Goal: Check status: Check status

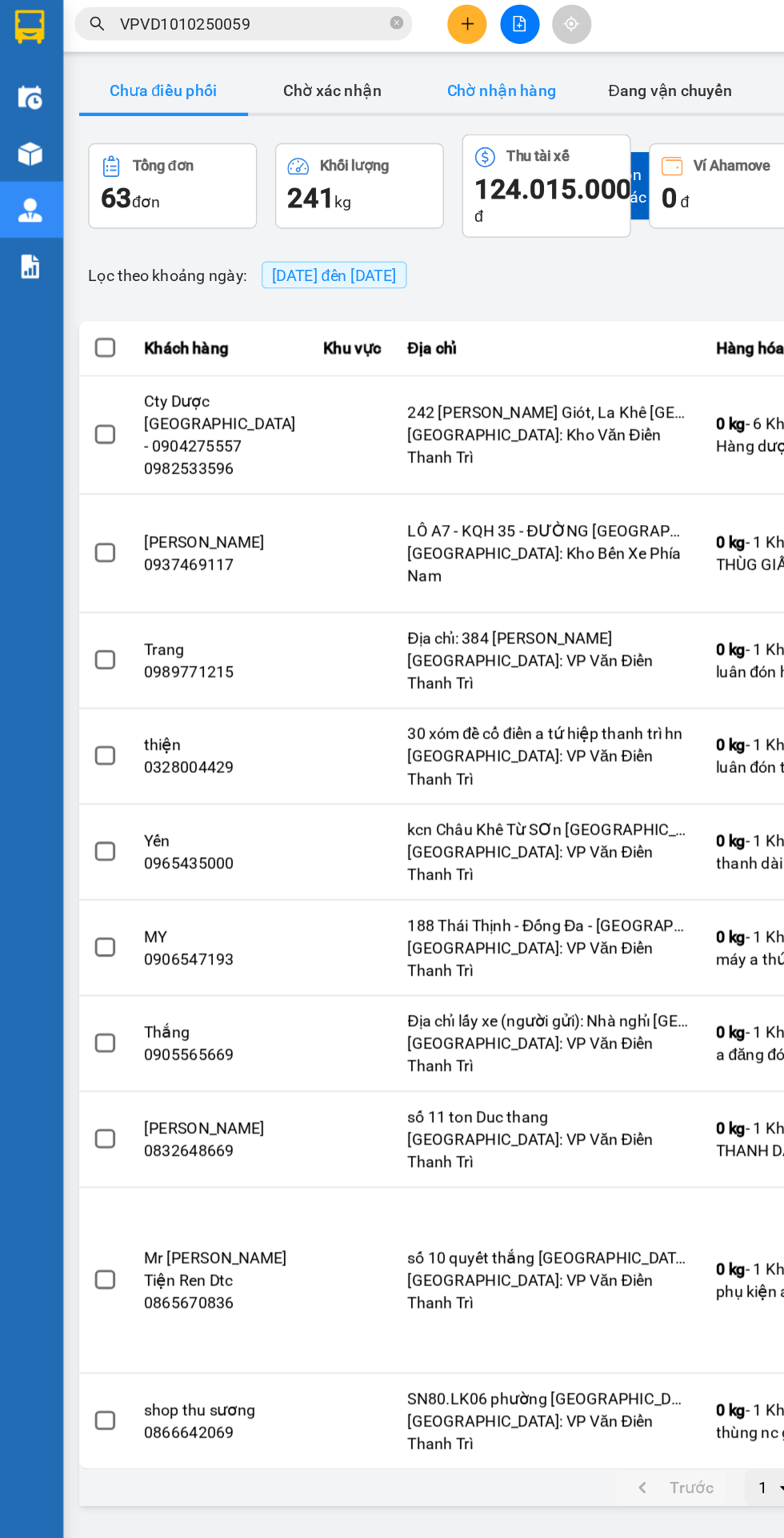
click at [354, 63] on button "Chờ nhận hàng" at bounding box center [359, 67] width 120 height 32
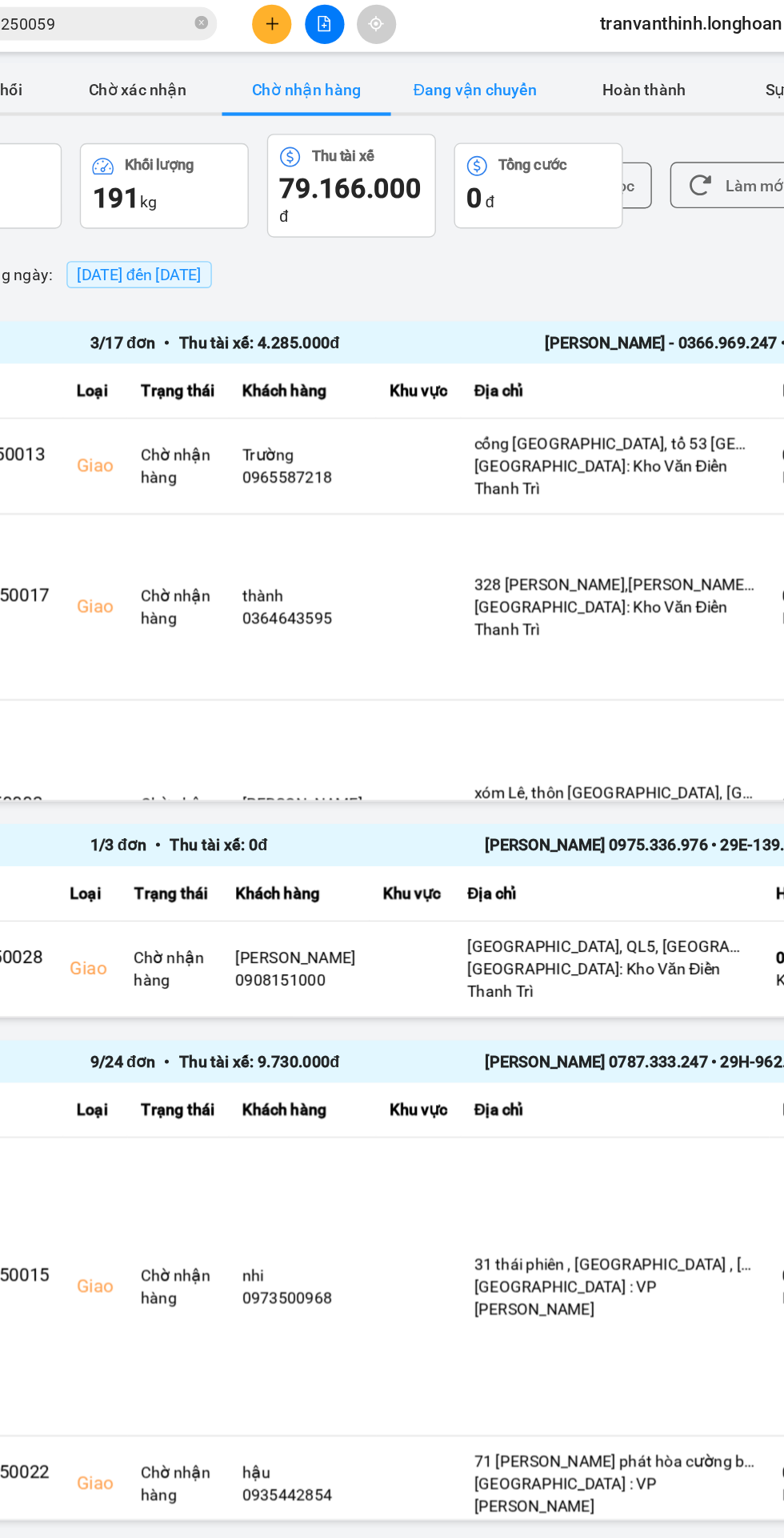
click at [479, 64] on button "Đang vận chuyển" at bounding box center [480, 67] width 120 height 32
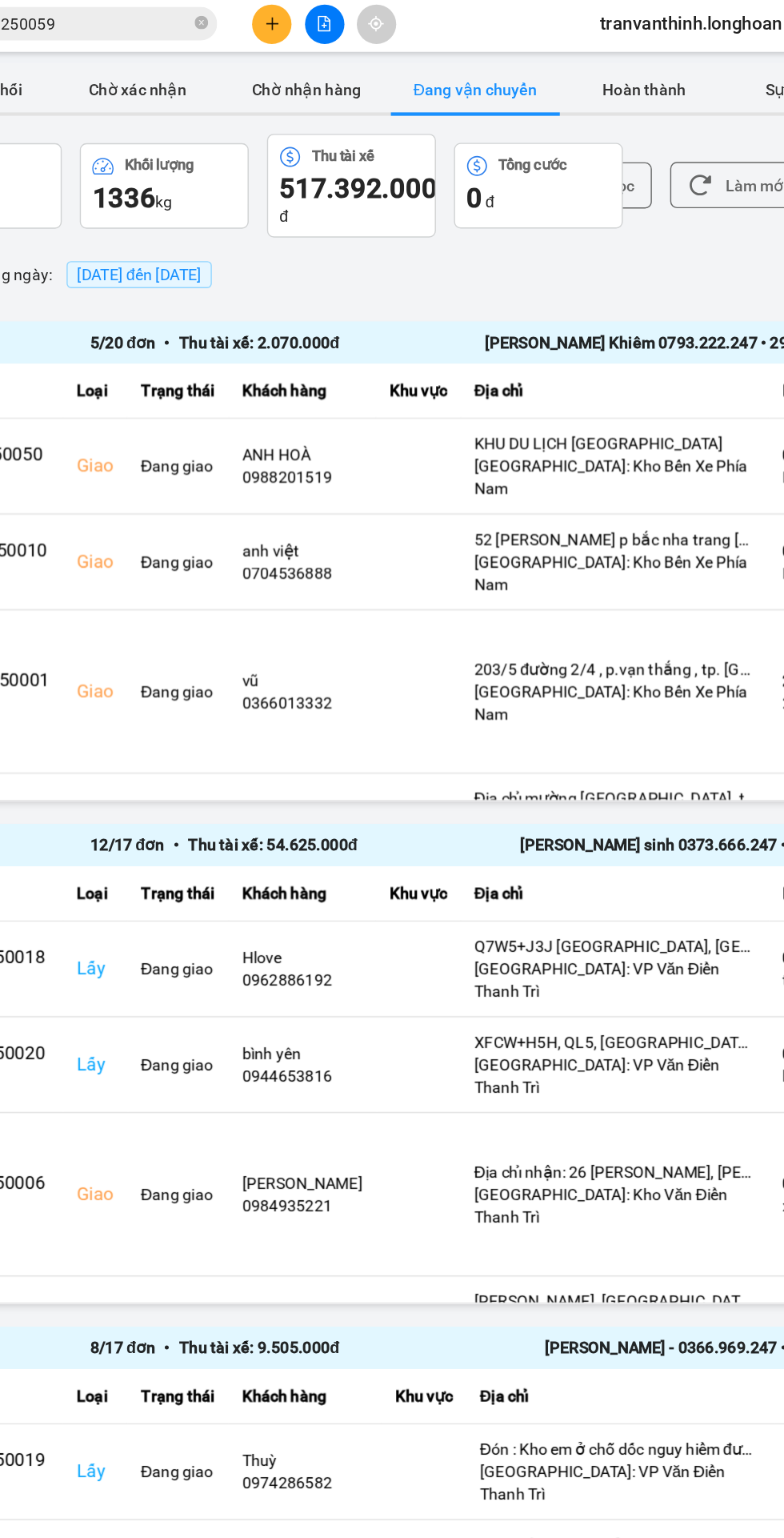
click at [250, 199] on span "[DATE] đến [DATE]" at bounding box center [241, 198] width 89 height 13
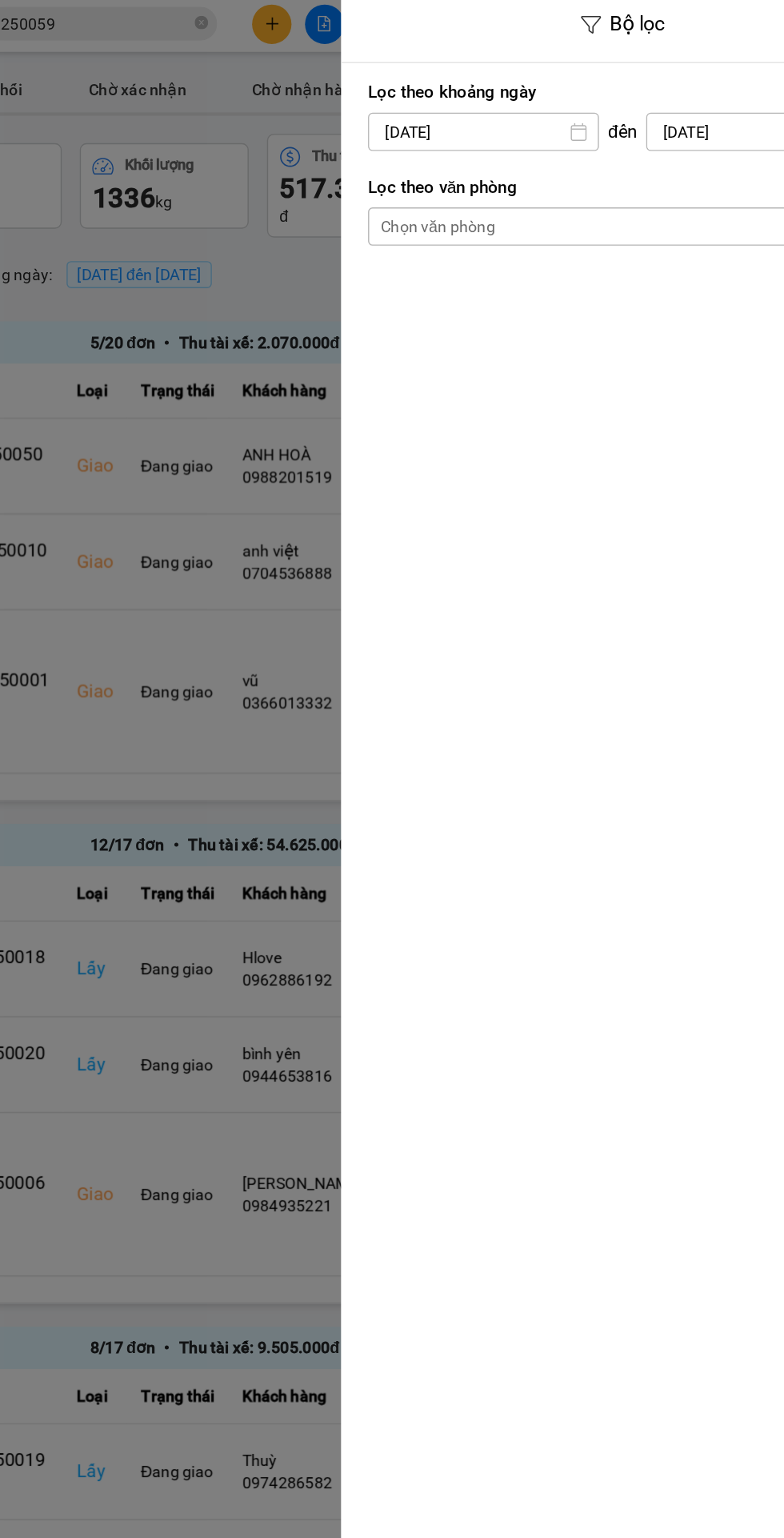
click at [451, 100] on input "[DATE]" at bounding box center [486, 97] width 162 height 26
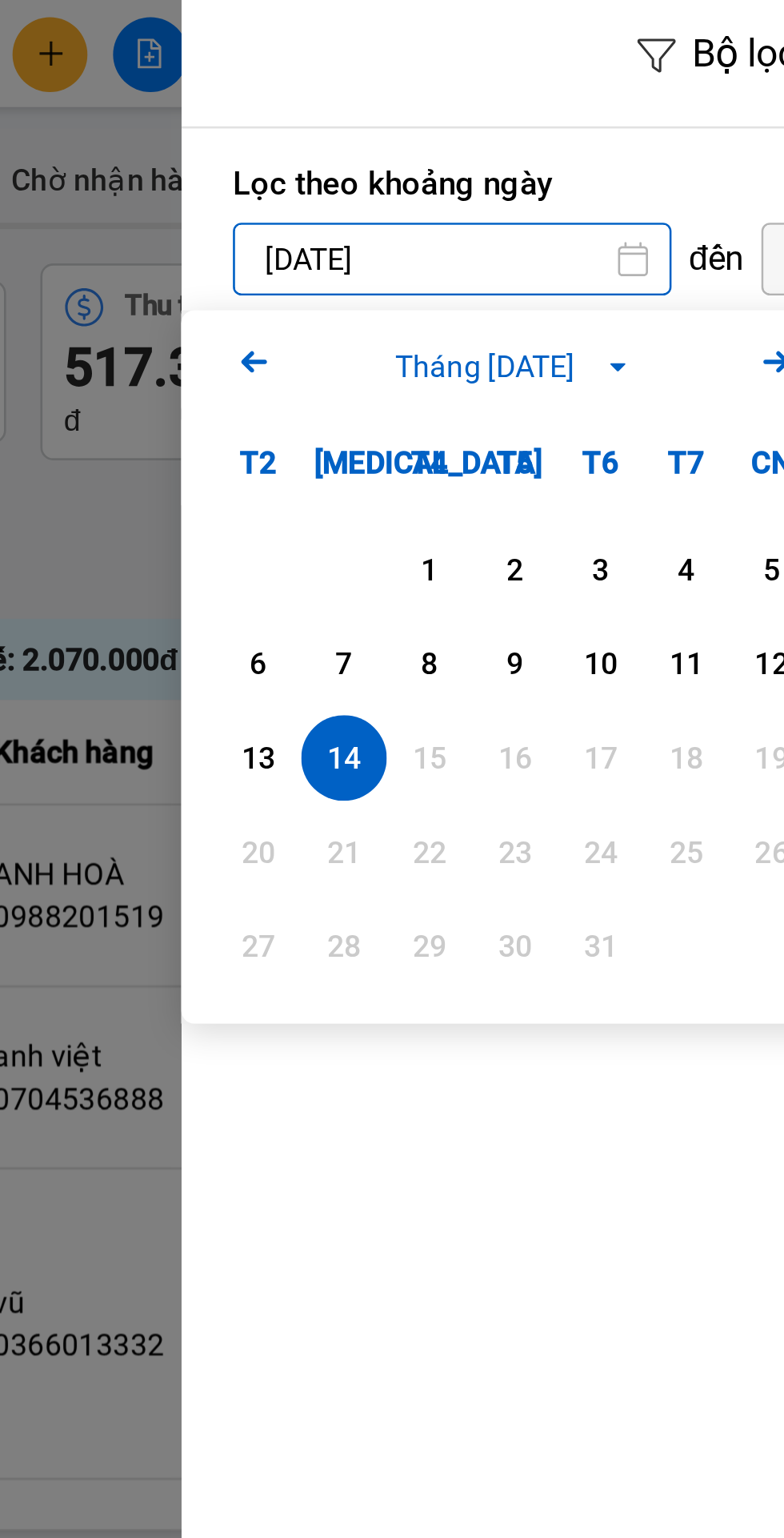
click at [476, 212] on div "1" at bounding box center [476, 212] width 23 height 19
type input "[DATE]"
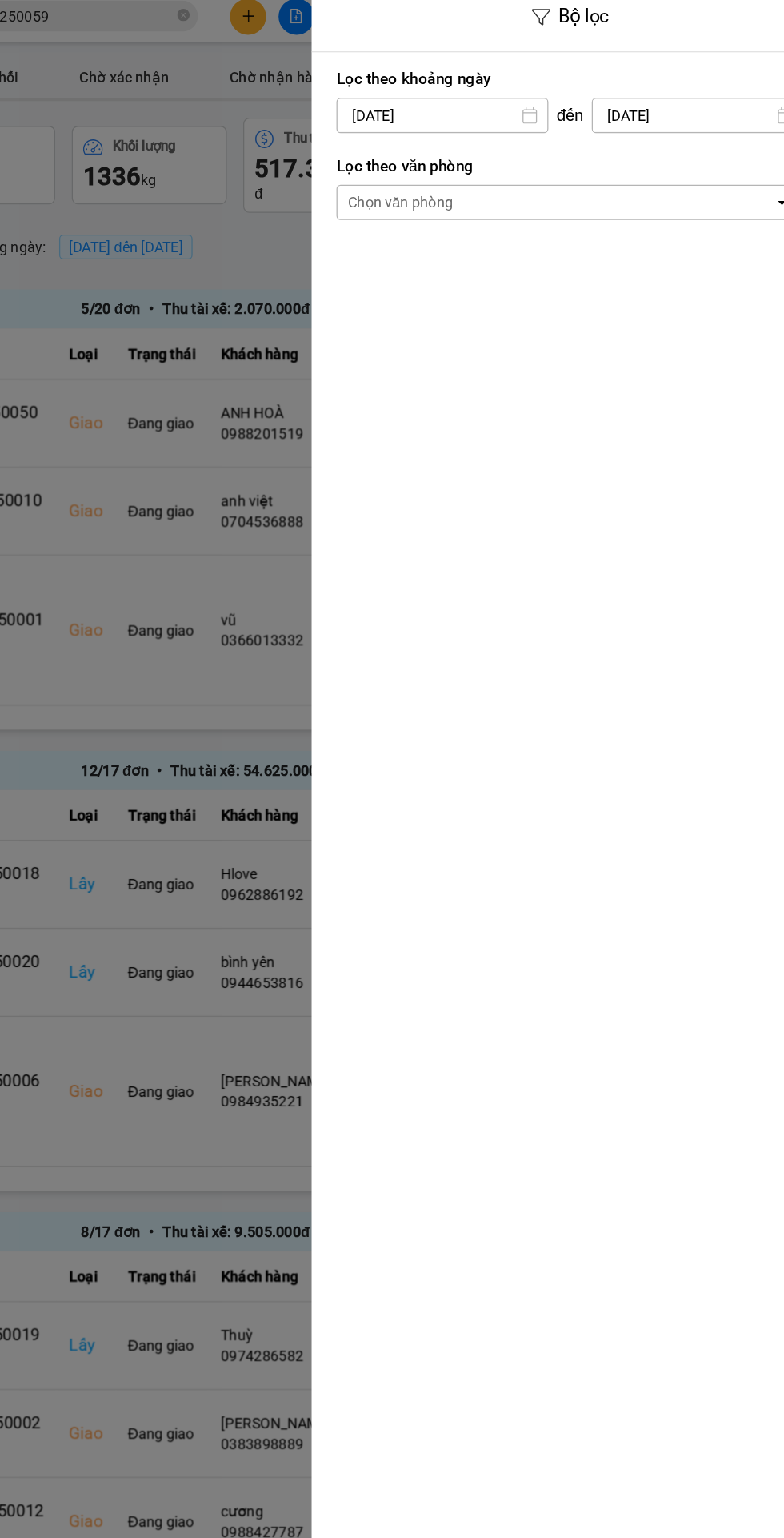
click at [448, 157] on div "Chọn văn phòng" at bounding box center [453, 164] width 82 height 16
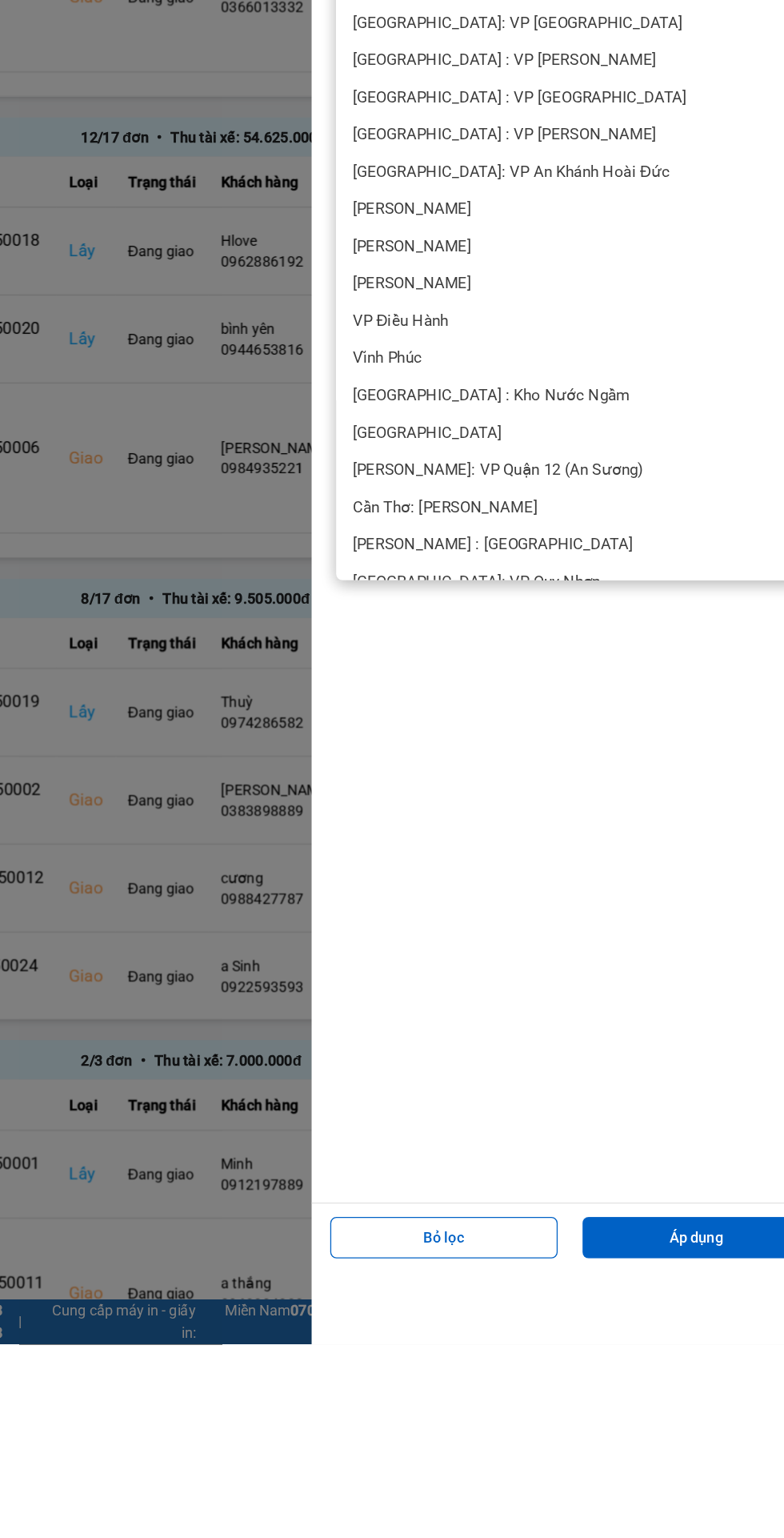
click at [495, 917] on span "[PERSON_NAME] : [GEOGRAPHIC_DATA]" at bounding box center [524, 918] width 216 height 16
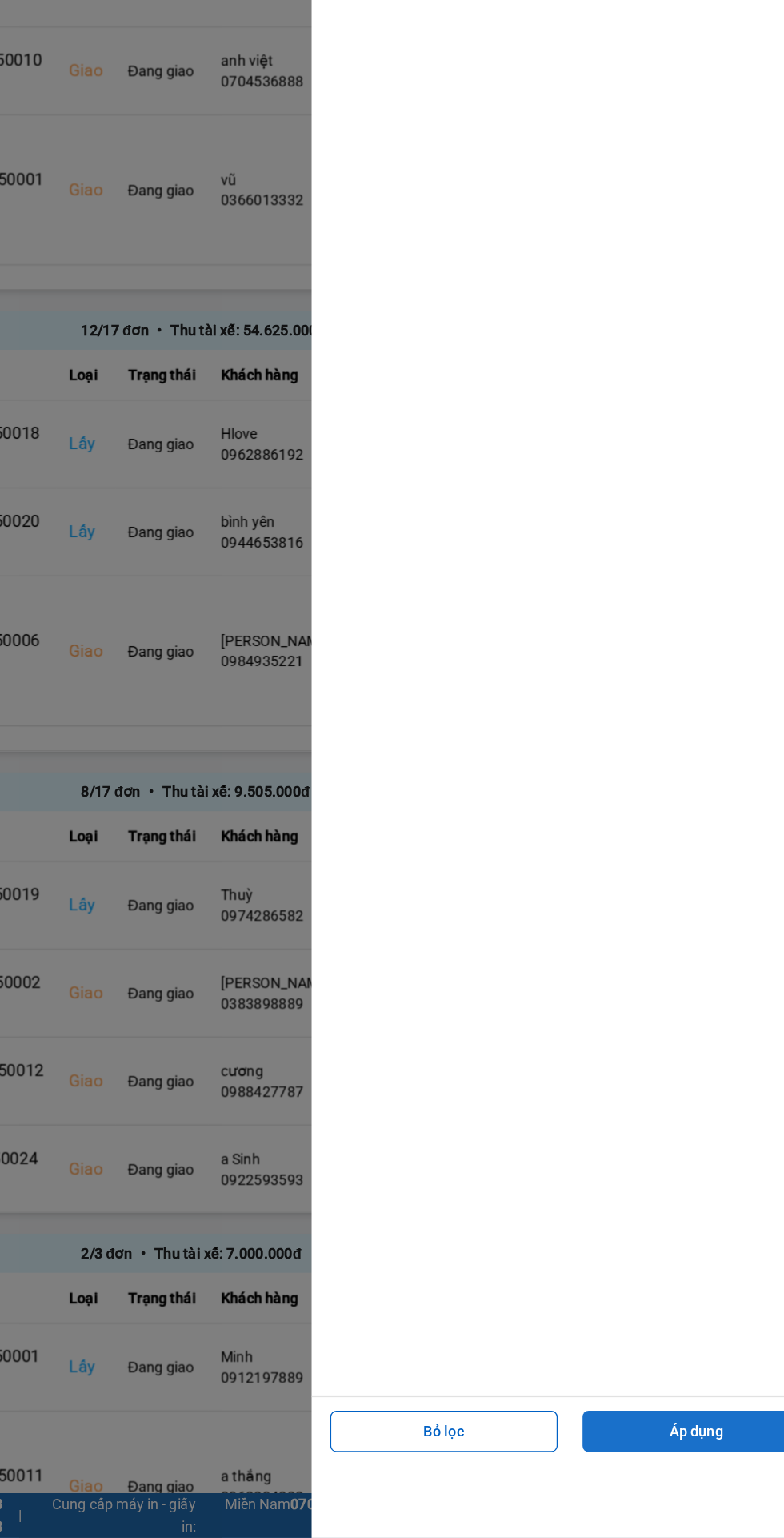
click at [669, 1459] on button "Áp dụng" at bounding box center [682, 1456] width 177 height 32
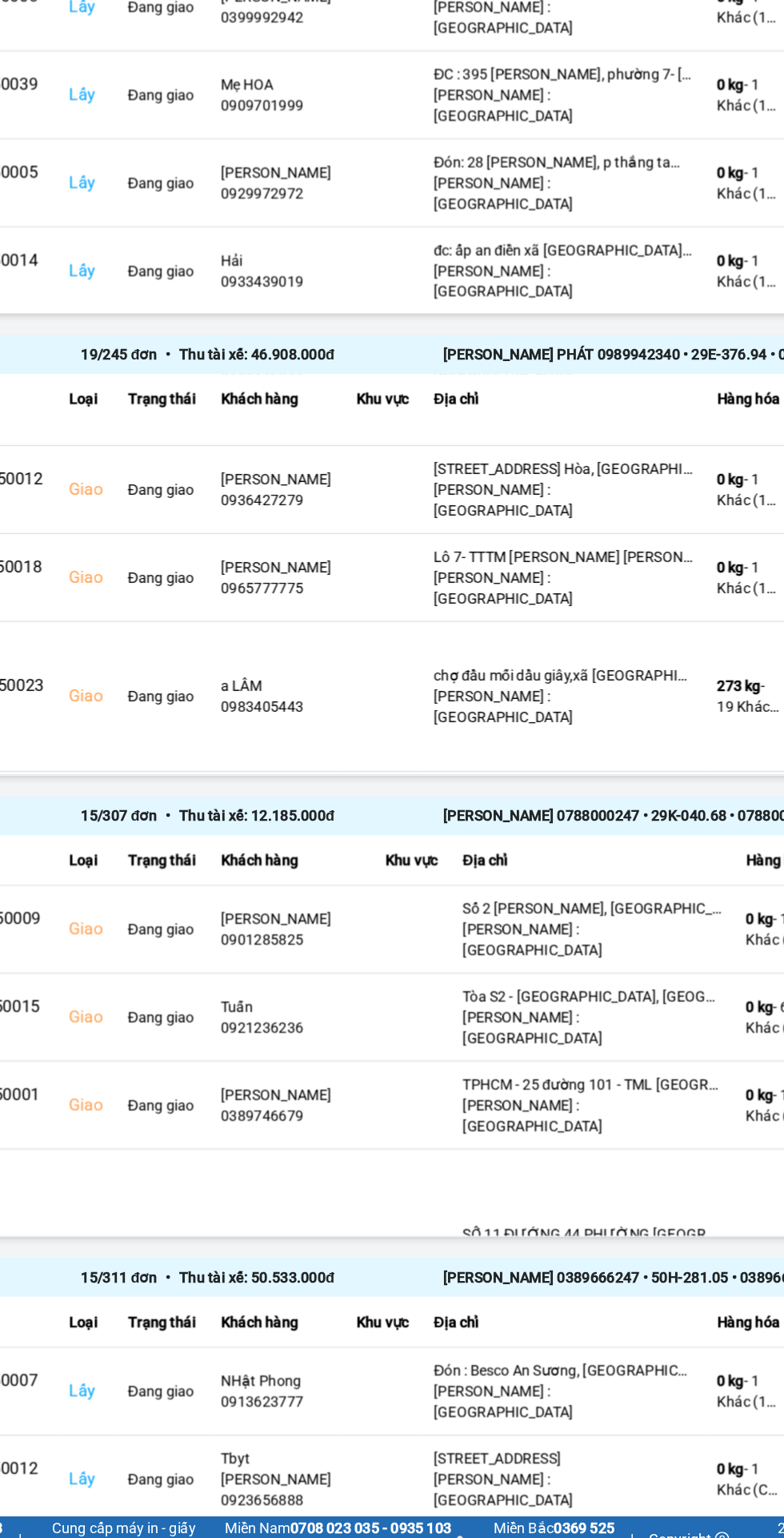
scroll to position [541, 0]
